Goal: Download file/media

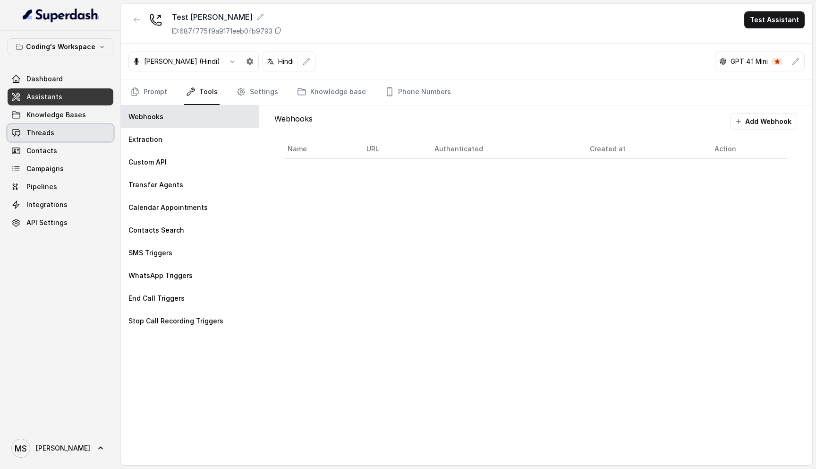
click at [47, 136] on span "Threads" at bounding box center [40, 132] width 28 height 9
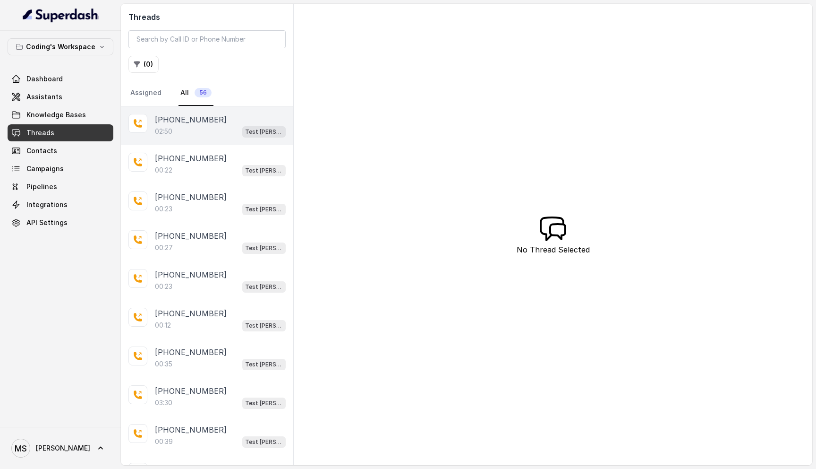
click at [212, 131] on div "02:50 Test [PERSON_NAME]" at bounding box center [220, 131] width 131 height 12
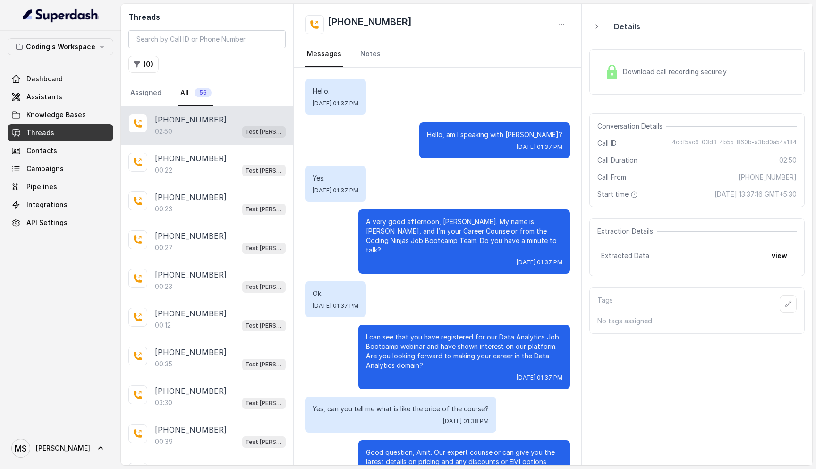
click at [637, 67] on span "Download call recording securely" at bounding box center [677, 71] width 108 height 9
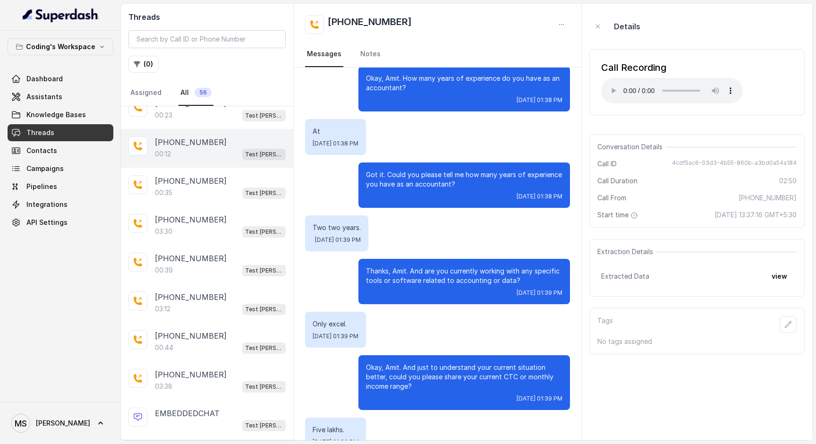
scroll to position [174, 0]
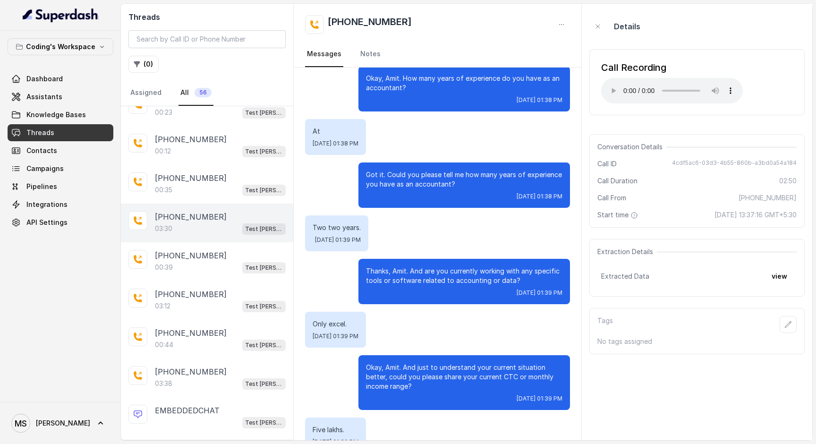
click at [193, 230] on div "03:30 Test Mihir" at bounding box center [220, 228] width 131 height 12
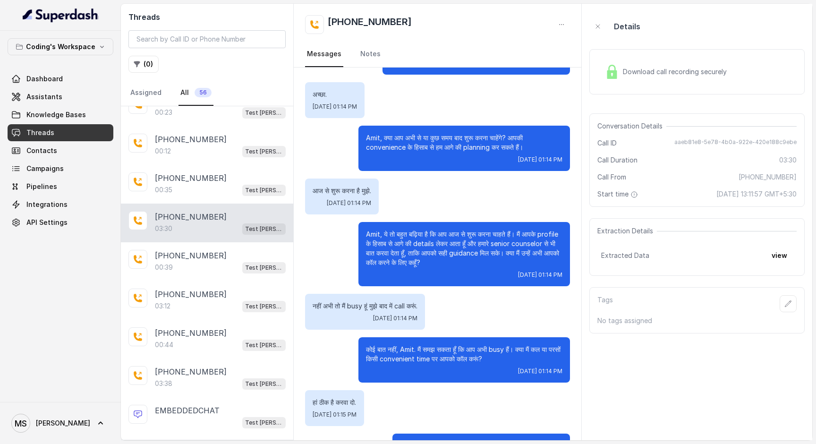
scroll to position [1062, 0]
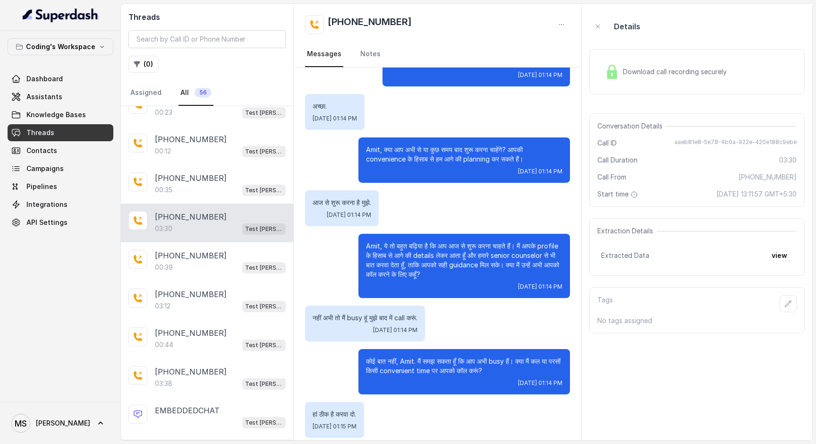
click at [614, 81] on div "Download call recording securely" at bounding box center [665, 72] width 129 height 22
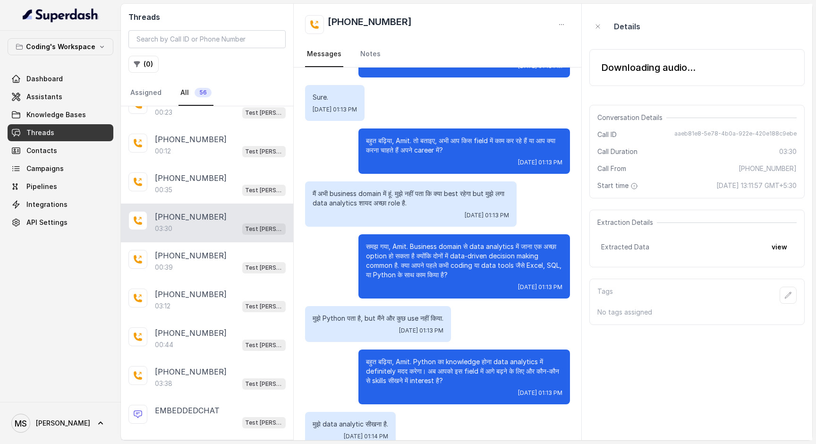
scroll to position [559, 0]
